Goal: Task Accomplishment & Management: Use online tool/utility

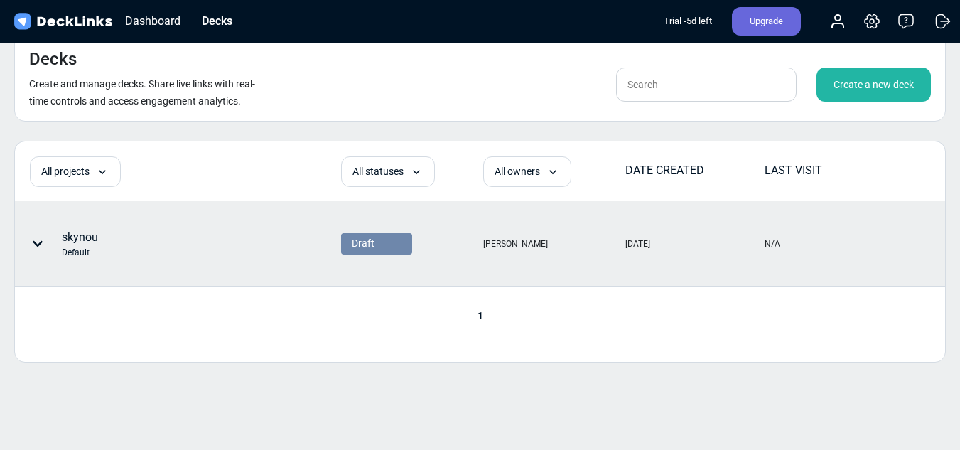
click at [172, 241] on div "skynou Default" at bounding box center [137, 243] width 243 height 43
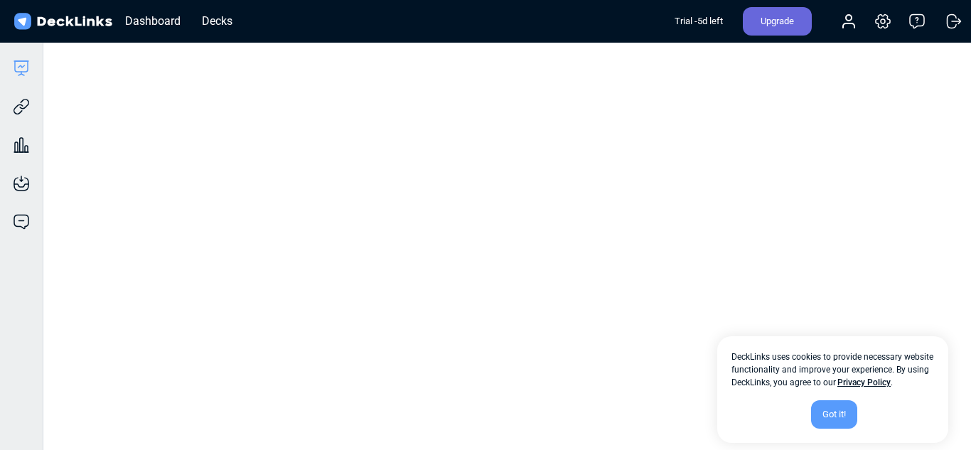
click at [841, 411] on div "Got it!" at bounding box center [834, 414] width 46 height 28
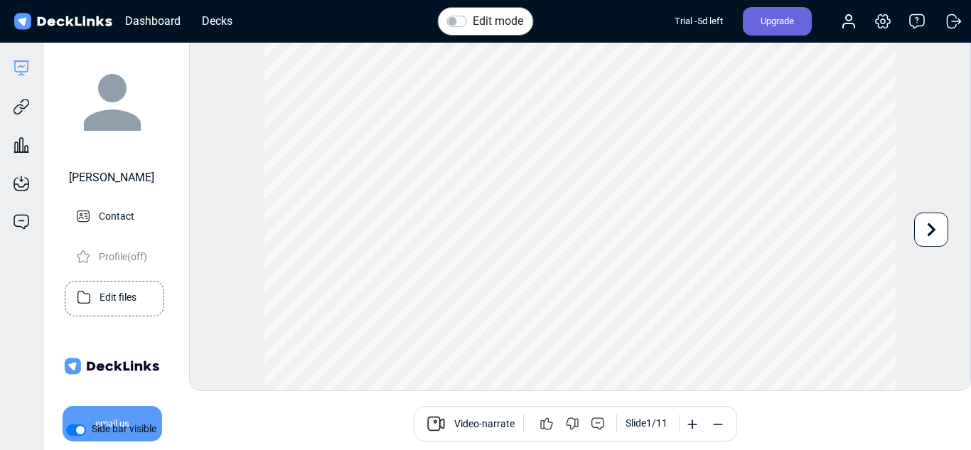
click at [113, 297] on p "Edit files" at bounding box center [117, 296] width 37 height 18
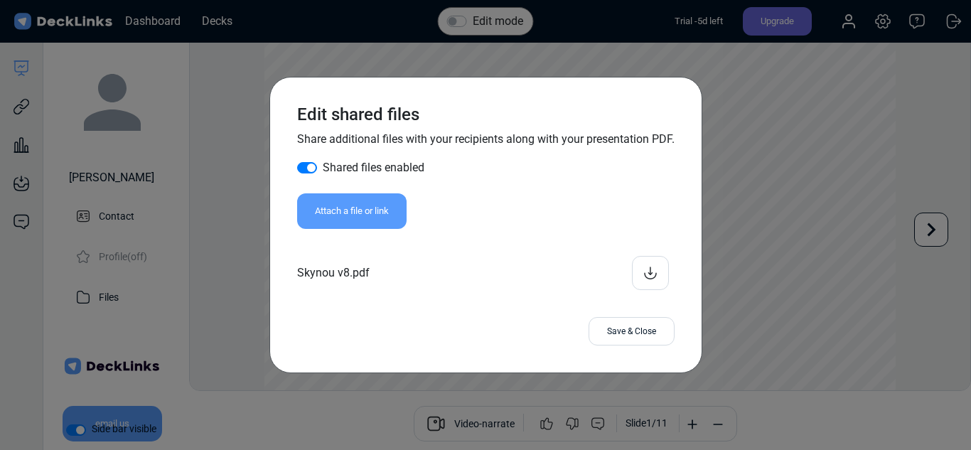
click at [324, 56] on div "Edit shared files Share additional files with your recipients along with your p…" at bounding box center [485, 225] width 971 height 450
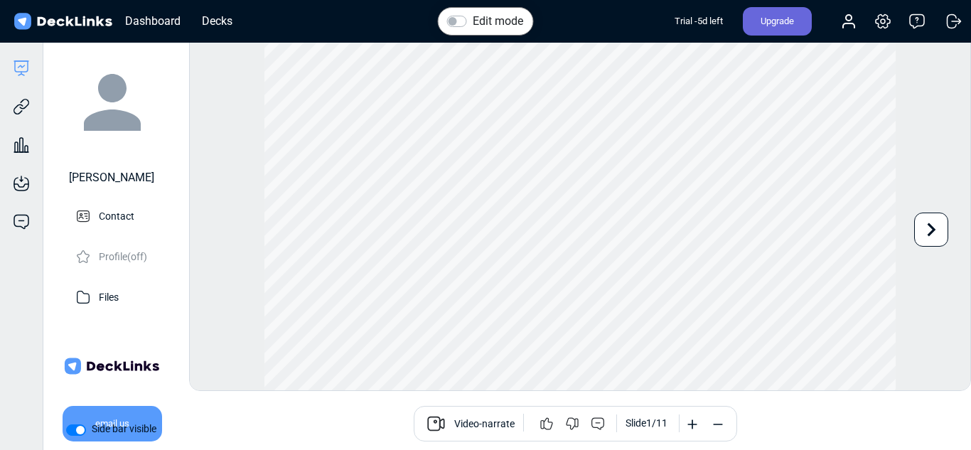
scroll to position [23, 0]
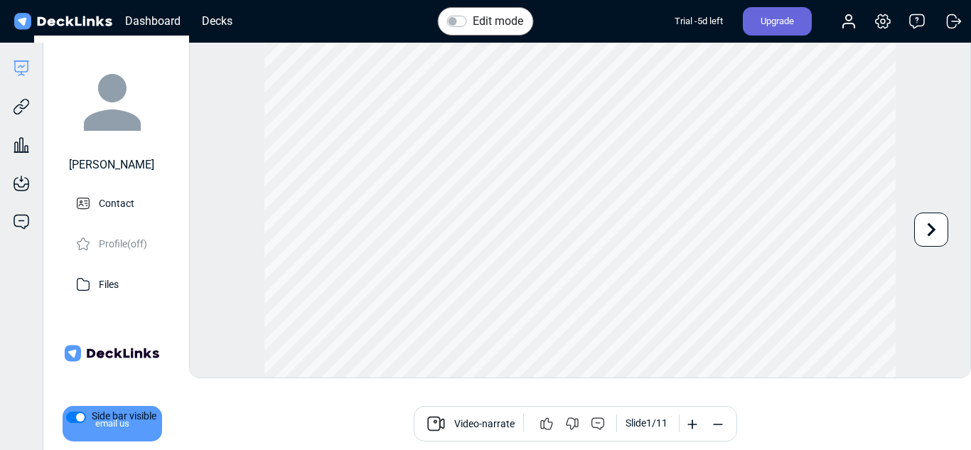
click at [215, 32] on div "Dashboard Decks" at bounding box center [127, 21] width 232 height 31
click at [215, 21] on div "Decks" at bounding box center [217, 21] width 45 height 18
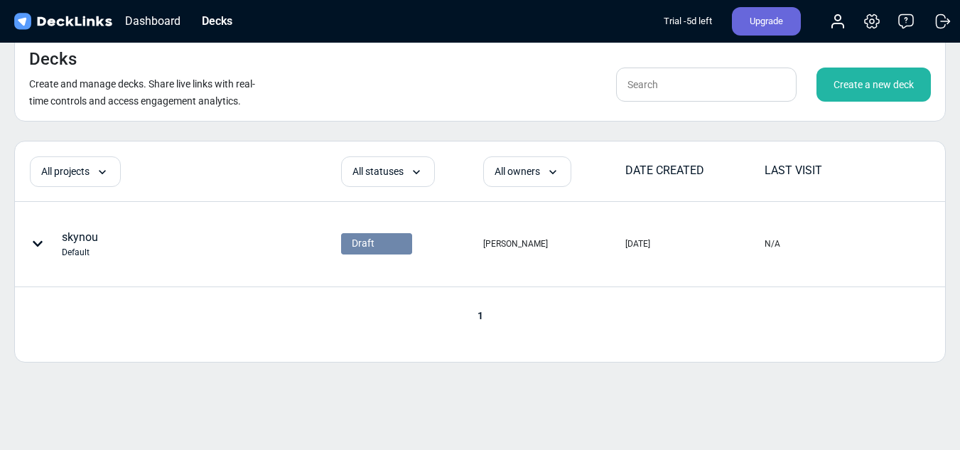
click at [70, 17] on img at bounding box center [62, 21] width 103 height 21
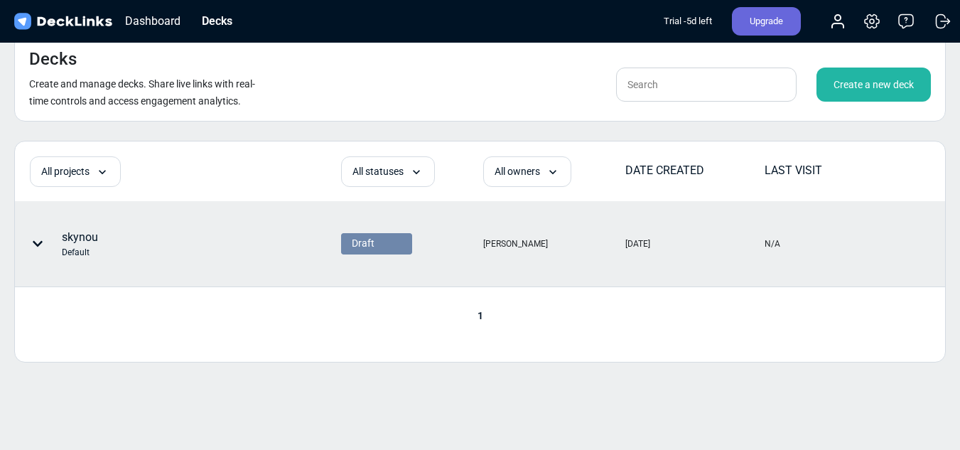
click at [80, 252] on div "Default" at bounding box center [80, 252] width 36 height 13
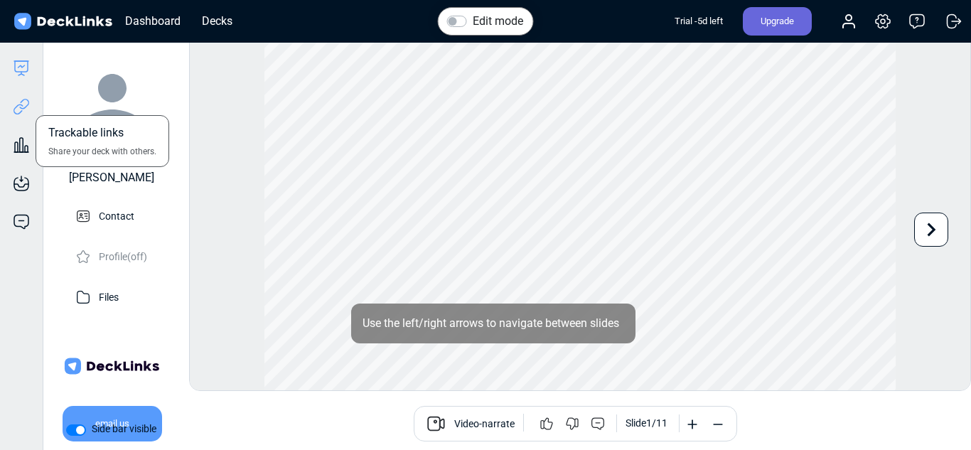
click at [18, 114] on icon at bounding box center [19, 109] width 10 height 11
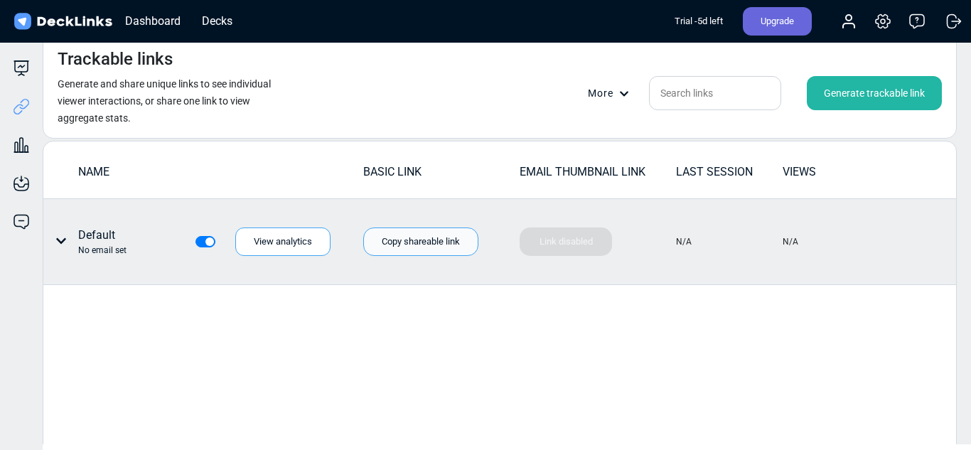
click at [423, 240] on div "Copy shareable link" at bounding box center [420, 241] width 115 height 28
click at [280, 245] on div "View analytics" at bounding box center [282, 241] width 95 height 28
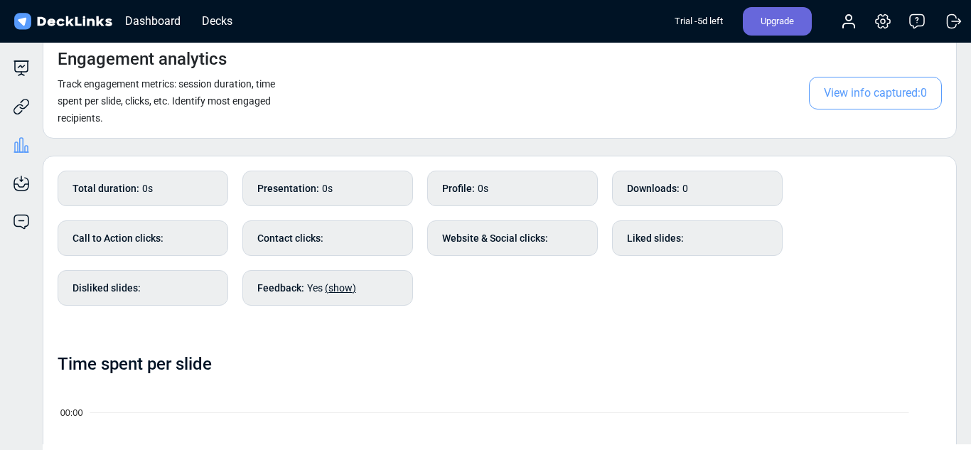
scroll to position [33, 0]
